Goal: Task Accomplishment & Management: Use online tool/utility

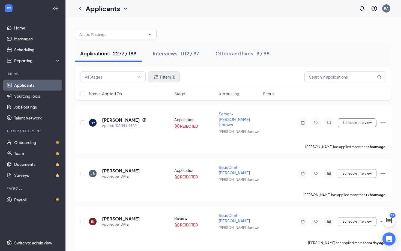
click at [170, 79] on button "Filters (1)" at bounding box center [164, 76] width 32 height 11
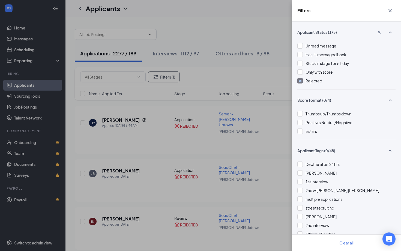
drag, startPoint x: 304, startPoint y: 81, endPoint x: 252, endPoint y: 78, distance: 51.9
click at [252, 78] on div "Filters Applicant Status (1/5) Unread message Hasn't messaged back Stuck in sta…" at bounding box center [200, 125] width 401 height 251
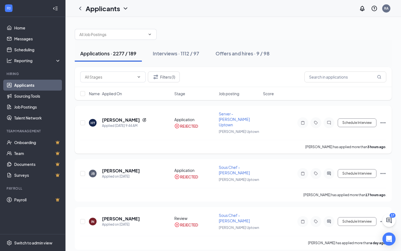
click at [382, 119] on icon "Ellipses" at bounding box center [383, 122] width 7 height 7
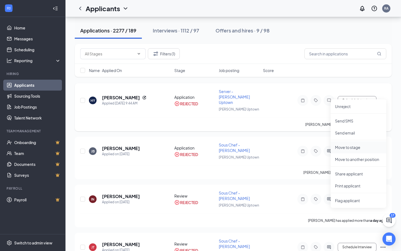
scroll to position [23, 0]
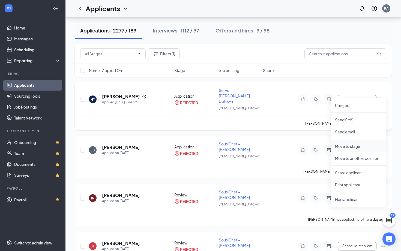
click at [348, 145] on p "Move to stage" at bounding box center [358, 145] width 47 height 5
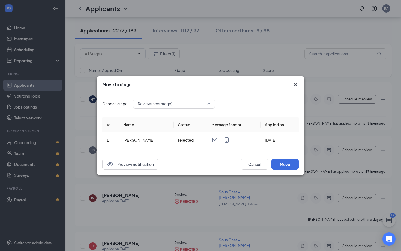
click at [185, 104] on span "Review (next stage)" at bounding box center [172, 104] width 68 height 8
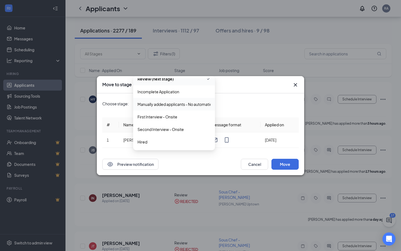
scroll to position [18, 0]
click at [179, 131] on span "Second Interview - Onsite" at bounding box center [160, 130] width 46 height 6
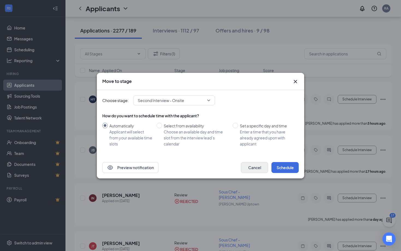
click at [251, 170] on button "Cancel" at bounding box center [254, 167] width 27 height 11
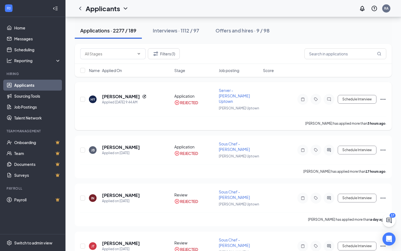
click at [382, 96] on icon "Ellipses" at bounding box center [383, 99] width 7 height 7
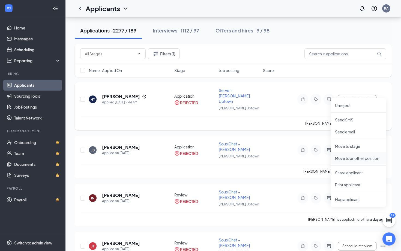
click at [348, 158] on p "Move to another position" at bounding box center [358, 157] width 47 height 5
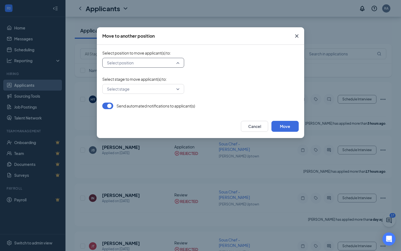
click at [143, 65] on input "search" at bounding box center [141, 62] width 71 height 9
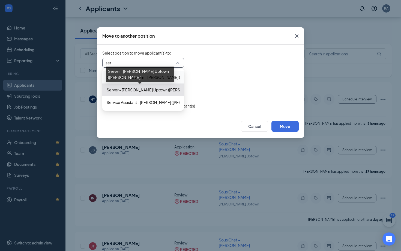
click at [141, 90] on span "Server - [PERSON_NAME] Uptown ([PERSON_NAME])" at bounding box center [154, 90] width 95 height 6
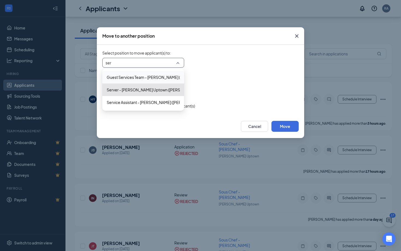
type input "ser"
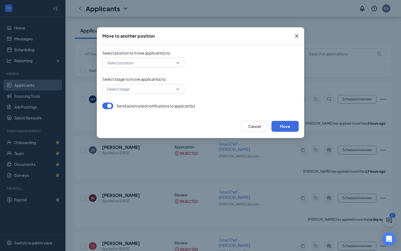
click at [207, 81] on span "Select stage to move applicant(s) to :" at bounding box center [200, 78] width 196 height 5
click at [153, 87] on input "search" at bounding box center [141, 88] width 71 height 9
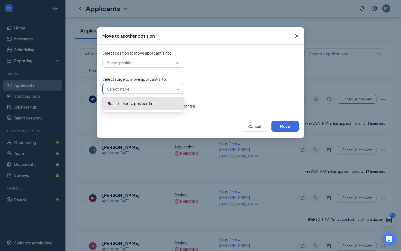
click at [202, 88] on div "Select stage -1 Please select a position first" at bounding box center [200, 89] width 196 height 10
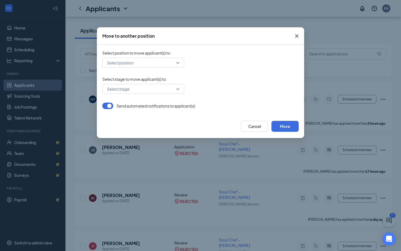
click at [296, 37] on icon "Cross" at bounding box center [296, 35] width 3 height 3
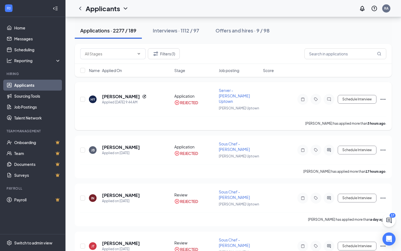
click at [185, 100] on div "REJECTED" at bounding box center [189, 102] width 18 height 5
click at [382, 96] on icon "Ellipses" at bounding box center [383, 99] width 7 height 7
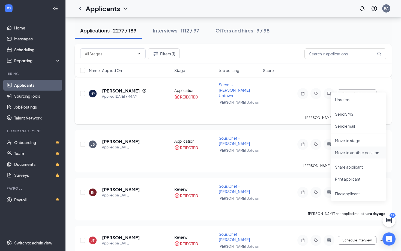
scroll to position [29, 0]
click at [349, 98] on p "Unreject" at bounding box center [358, 99] width 47 height 5
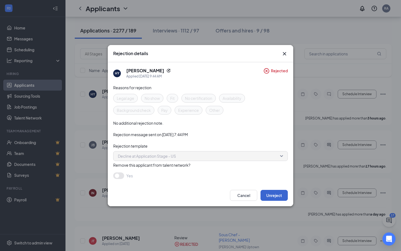
click at [269, 193] on button "Unreject" at bounding box center [273, 195] width 27 height 11
